Goal: Task Accomplishment & Management: Manage account settings

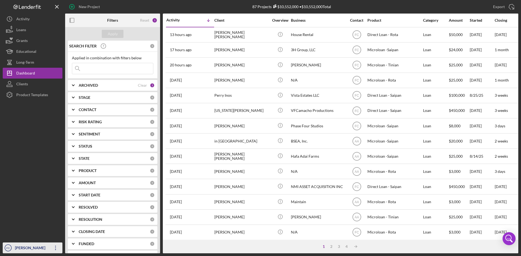
click at [21, 248] on div "[PERSON_NAME]" at bounding box center [31, 249] width 35 height 12
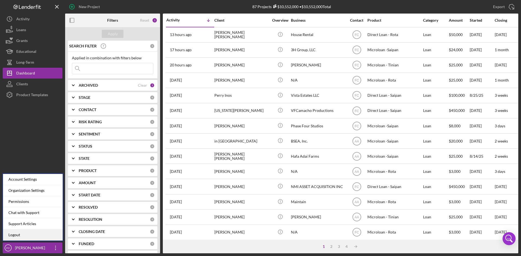
click at [27, 237] on link "Logout" at bounding box center [33, 235] width 60 height 11
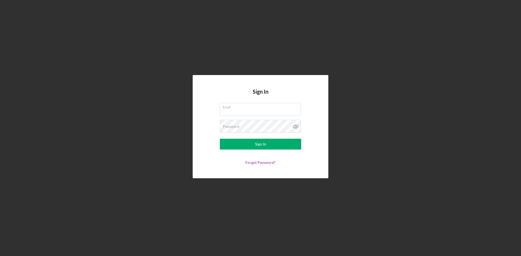
type input "[PERSON_NAME][EMAIL_ADDRESS][DOMAIN_NAME]"
